Goal: Information Seeking & Learning: Learn about a topic

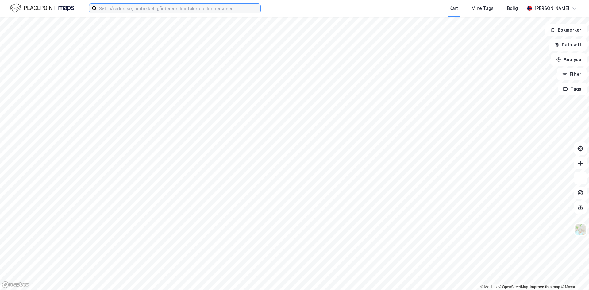
click at [119, 9] on input at bounding box center [179, 8] width 164 height 9
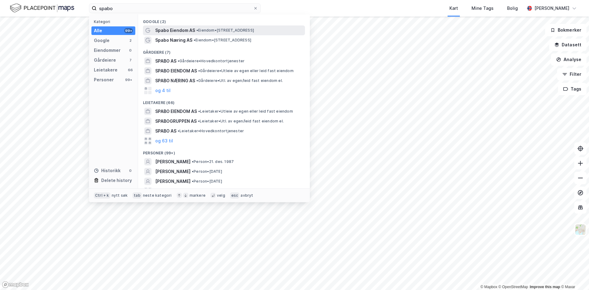
click at [169, 31] on span "Spabo Eiendom AS" at bounding box center [175, 30] width 40 height 7
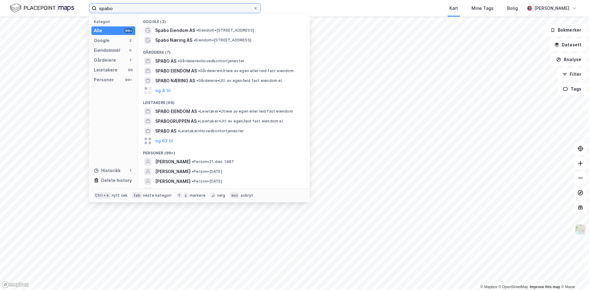
click at [125, 10] on input "spabo" at bounding box center [175, 8] width 156 height 9
click at [169, 71] on span "SPABO EIENDOM AS" at bounding box center [176, 70] width 42 height 7
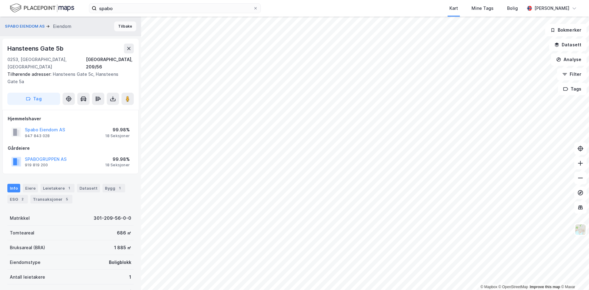
click at [119, 26] on button "Tilbake" at bounding box center [125, 26] width 22 height 10
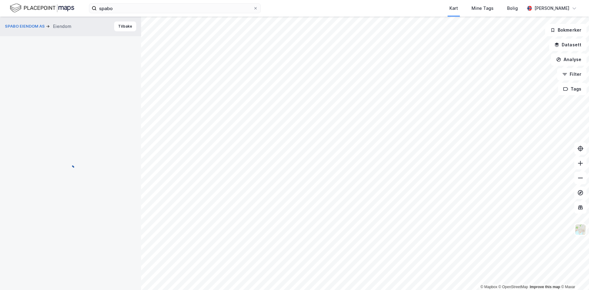
scroll to position [0, 0]
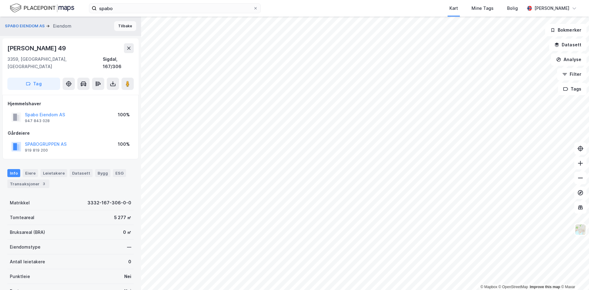
click at [119, 29] on button "Tilbake" at bounding box center [125, 26] width 22 height 10
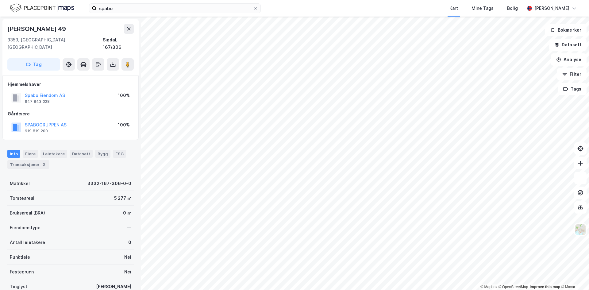
scroll to position [0, 0]
click at [127, 29] on icon at bounding box center [128, 28] width 5 height 5
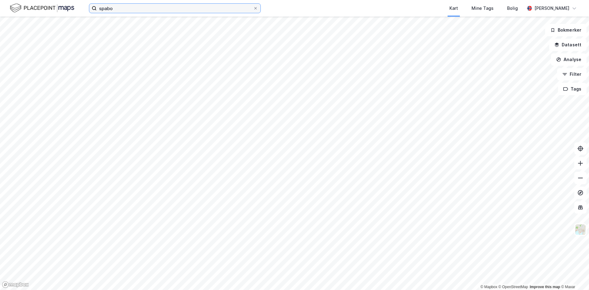
click at [120, 11] on input "spabo" at bounding box center [175, 8] width 156 height 9
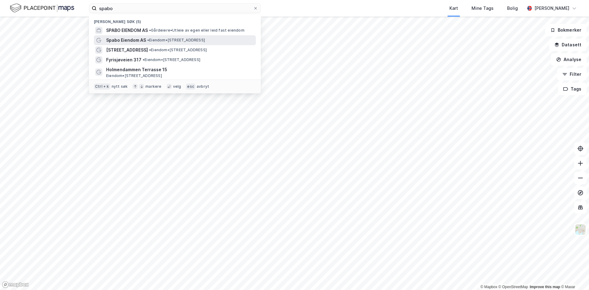
click at [127, 42] on span "Spabo Eiendom AS" at bounding box center [126, 39] width 40 height 7
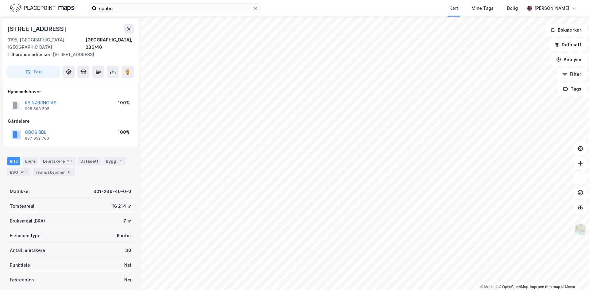
scroll to position [0, 0]
click at [122, 10] on input "spabo" at bounding box center [175, 8] width 156 height 9
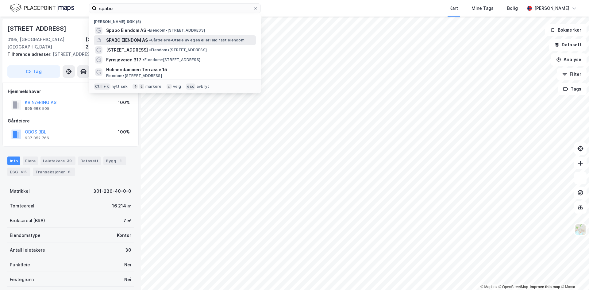
click at [126, 41] on span "SPABO EIENDOM AS" at bounding box center [127, 39] width 42 height 7
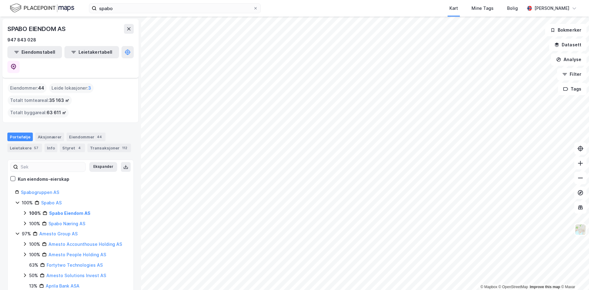
scroll to position [9, 0]
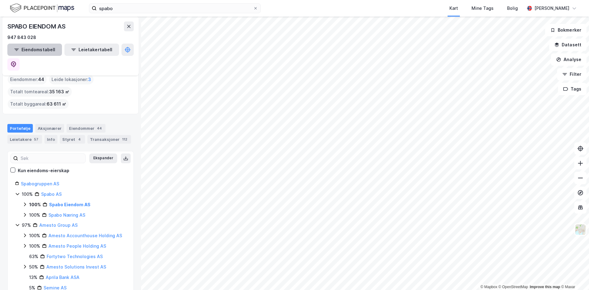
click at [29, 51] on button "Eiendomstabell" at bounding box center [34, 50] width 55 height 12
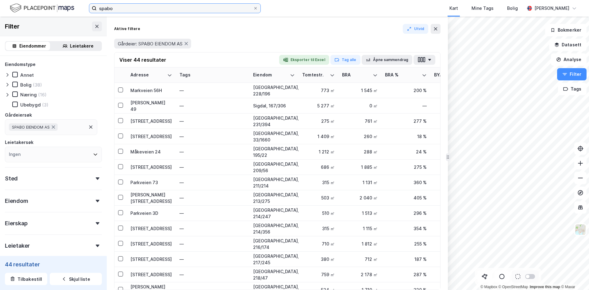
click at [127, 6] on input "spabo" at bounding box center [175, 8] width 156 height 9
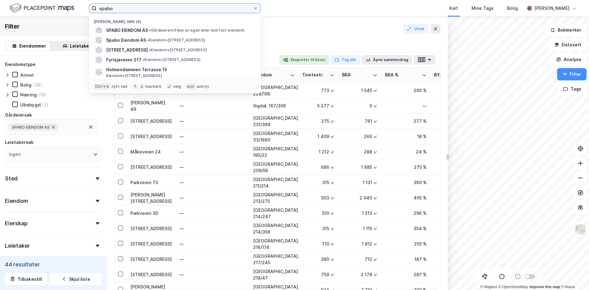
click at [127, 6] on input "spabo" at bounding box center [175, 8] width 156 height 9
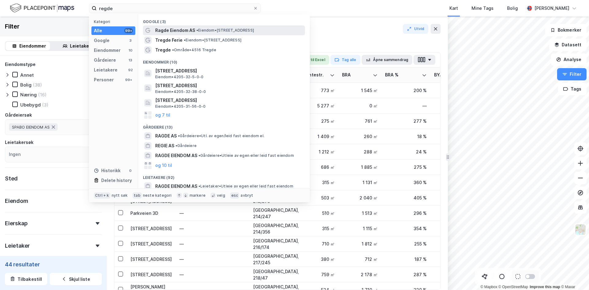
click at [177, 31] on span "Ragde Eiendom AS" at bounding box center [175, 30] width 40 height 7
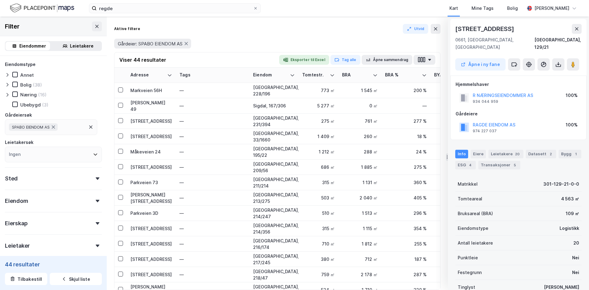
scroll to position [0, 0]
click at [185, 44] on icon at bounding box center [186, 43] width 5 height 5
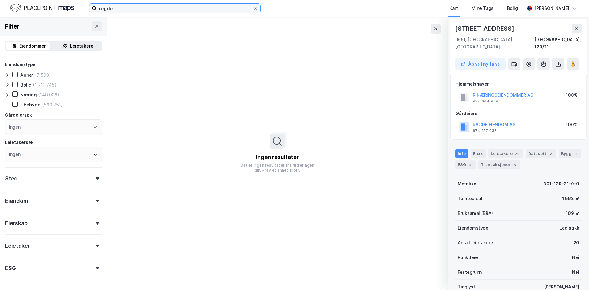
click at [121, 9] on input "regde" at bounding box center [175, 8] width 156 height 9
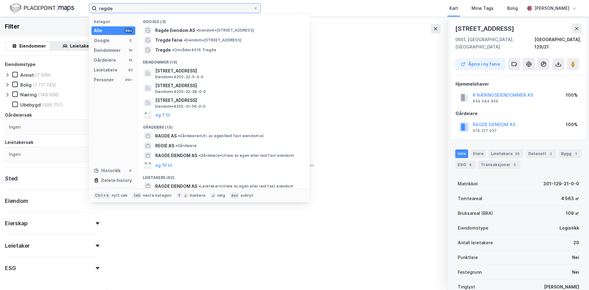
click at [100, 8] on input "regde" at bounding box center [175, 8] width 156 height 9
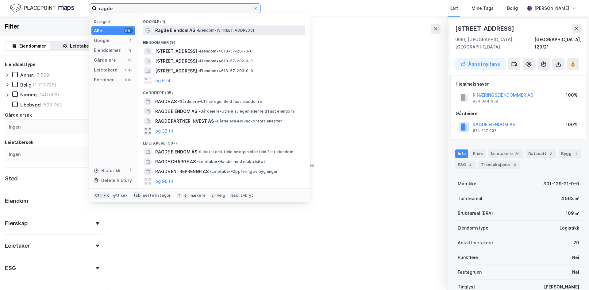
type input "ragde"
click at [192, 30] on span "Ragde Eiendom AS" at bounding box center [175, 30] width 40 height 7
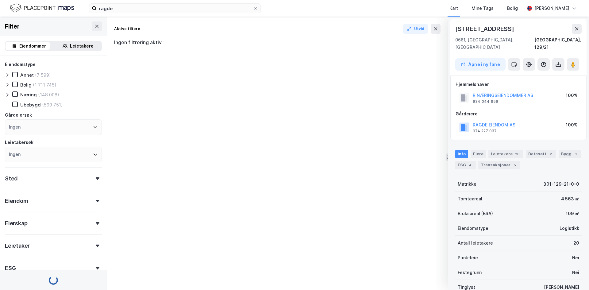
scroll to position [0, 0]
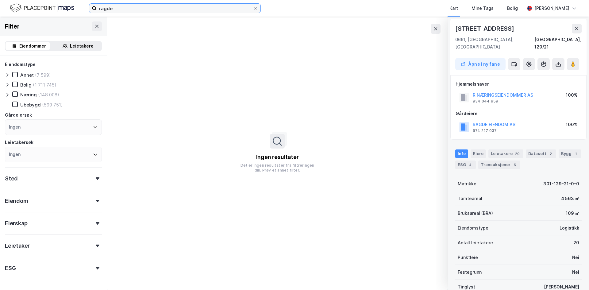
click at [127, 7] on input "ragde" at bounding box center [175, 8] width 156 height 9
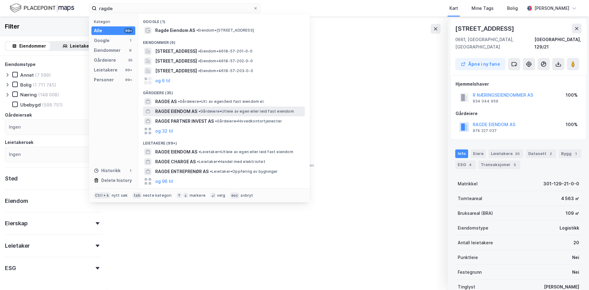
click at [167, 111] on span "RAGDE EIENDOM AS" at bounding box center [176, 111] width 42 height 7
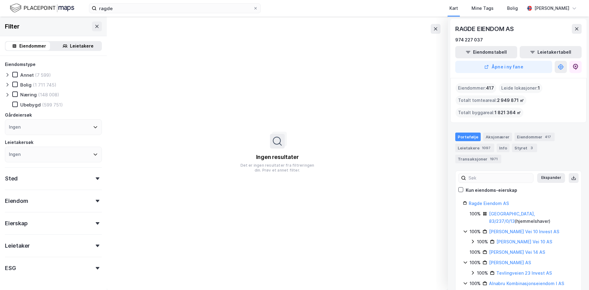
click at [25, 86] on div "Bolig" at bounding box center [25, 85] width 11 height 6
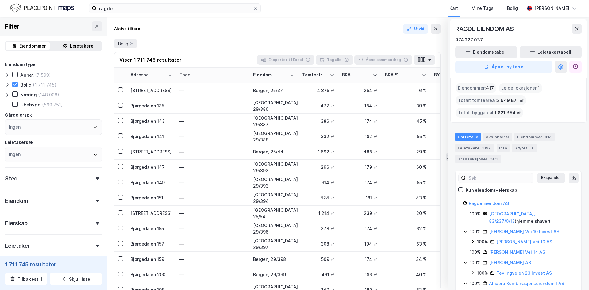
click at [463, 89] on div "Eiendommer : 417" at bounding box center [475, 88] width 41 height 10
click at [467, 136] on div "Portefølje" at bounding box center [467, 136] width 25 height 9
click at [128, 46] on div "Bolig" at bounding box center [125, 44] width 23 height 10
click at [131, 45] on icon at bounding box center [131, 43] width 3 height 3
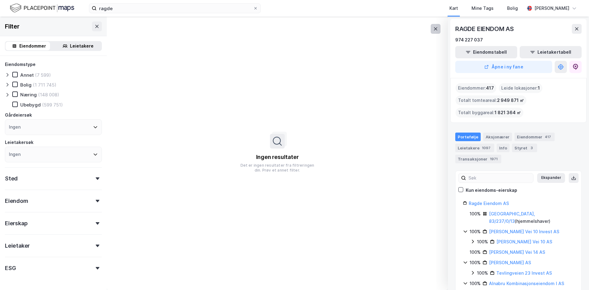
click at [434, 28] on icon at bounding box center [435, 28] width 3 height 3
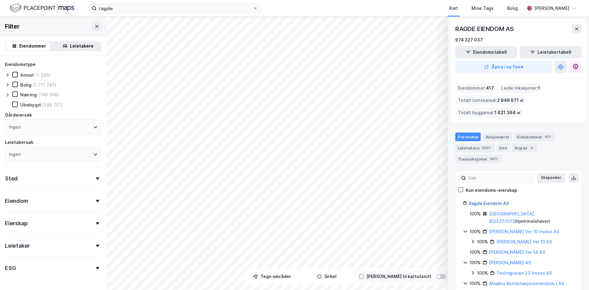
click at [491, 205] on link "Ragde Eiendom AS" at bounding box center [488, 202] width 40 height 5
click at [510, 68] on button "Åpne i ny fane" at bounding box center [503, 67] width 97 height 12
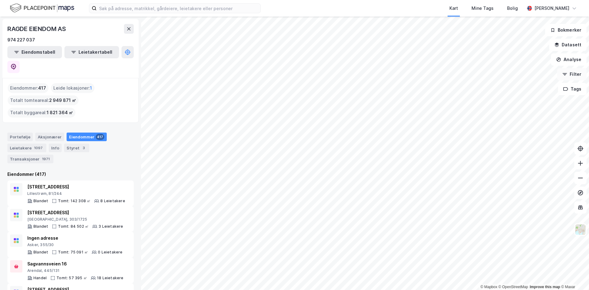
click at [575, 76] on button "Filter" at bounding box center [571, 74] width 29 height 12
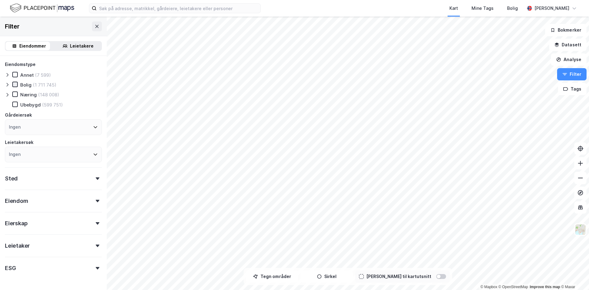
click at [14, 86] on icon at bounding box center [15, 84] width 4 height 4
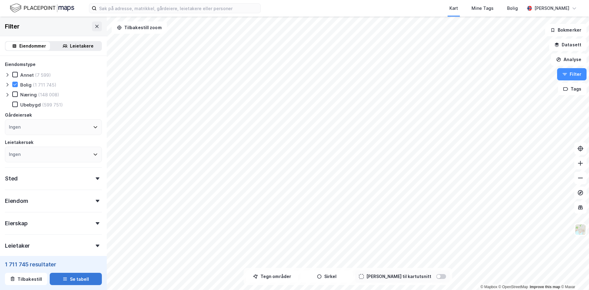
click at [78, 280] on button "Se tabell" at bounding box center [76, 278] width 52 height 12
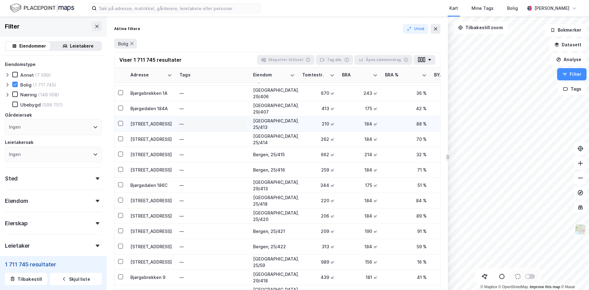
scroll to position [258, 0]
click at [93, 125] on icon at bounding box center [95, 126] width 5 height 5
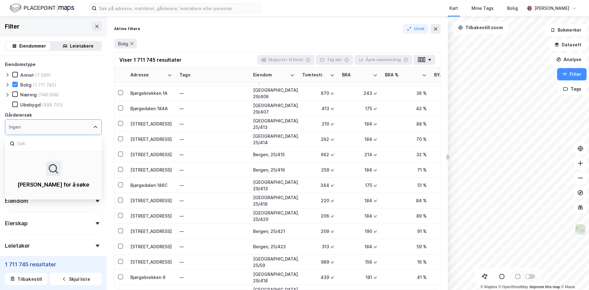
click at [93, 125] on icon at bounding box center [95, 126] width 5 height 5
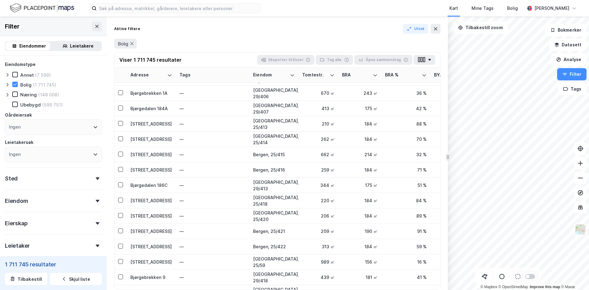
click at [96, 224] on icon at bounding box center [98, 223] width 4 height 2
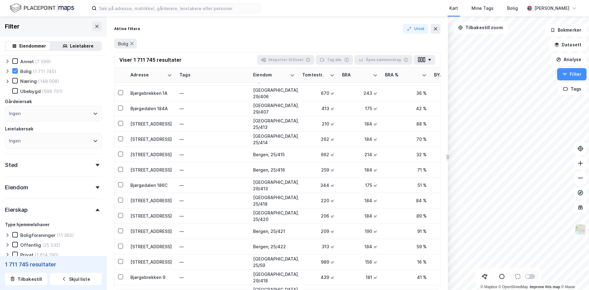
scroll to position [0, 0]
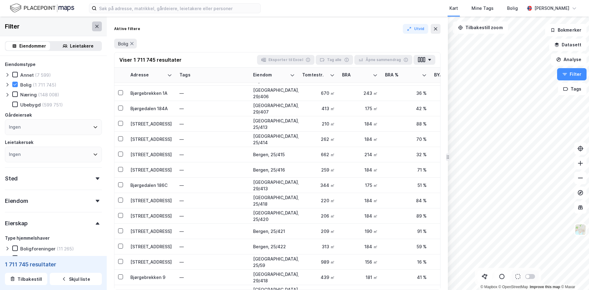
click at [94, 25] on icon at bounding box center [96, 26] width 5 height 5
